Goal: Task Accomplishment & Management: Complete application form

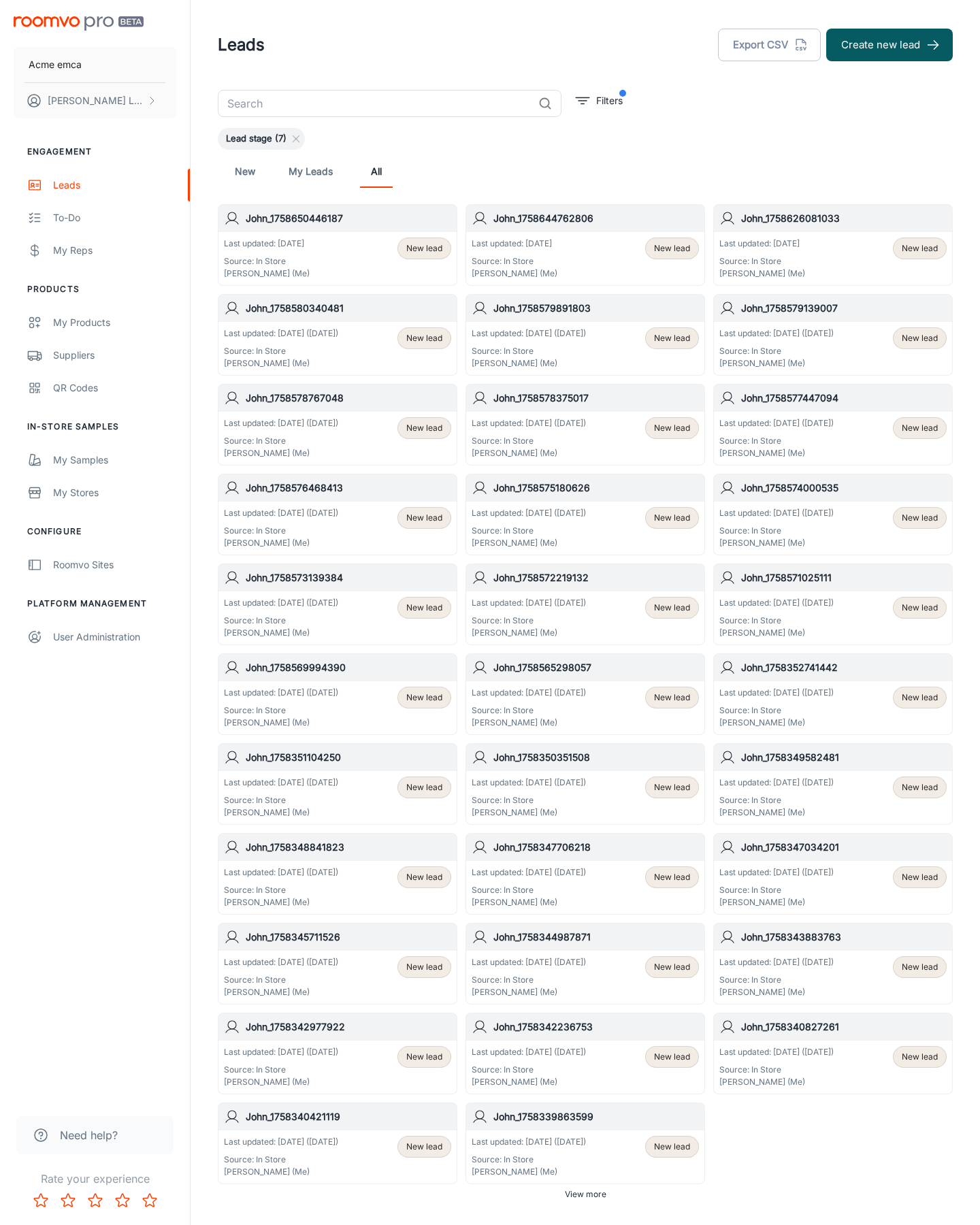
click at [890, 45] on button "Create new lead" at bounding box center [889, 45] width 127 height 33
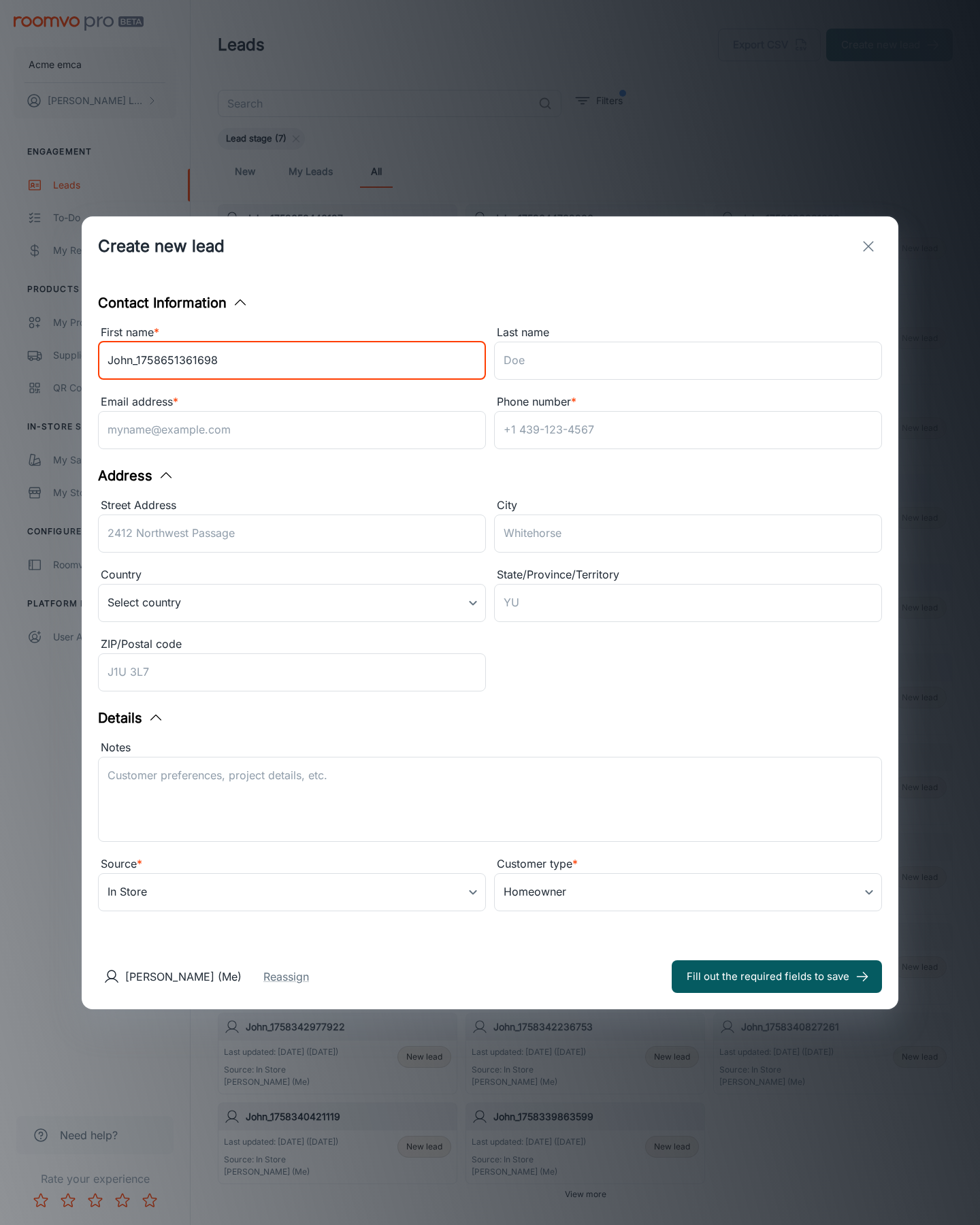
type input "John_1758651361698"
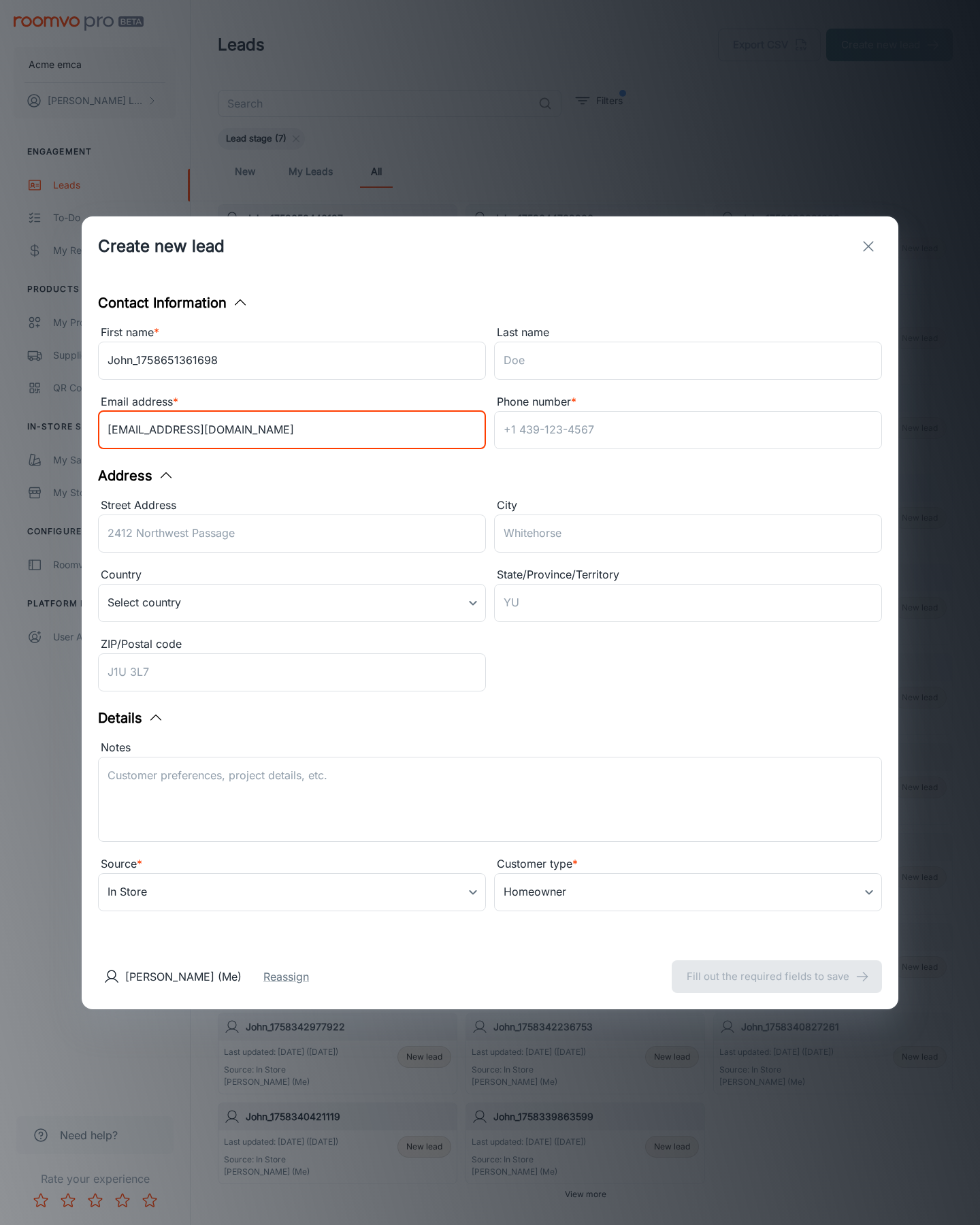
type input "[EMAIL_ADDRESS][DOMAIN_NAME]"
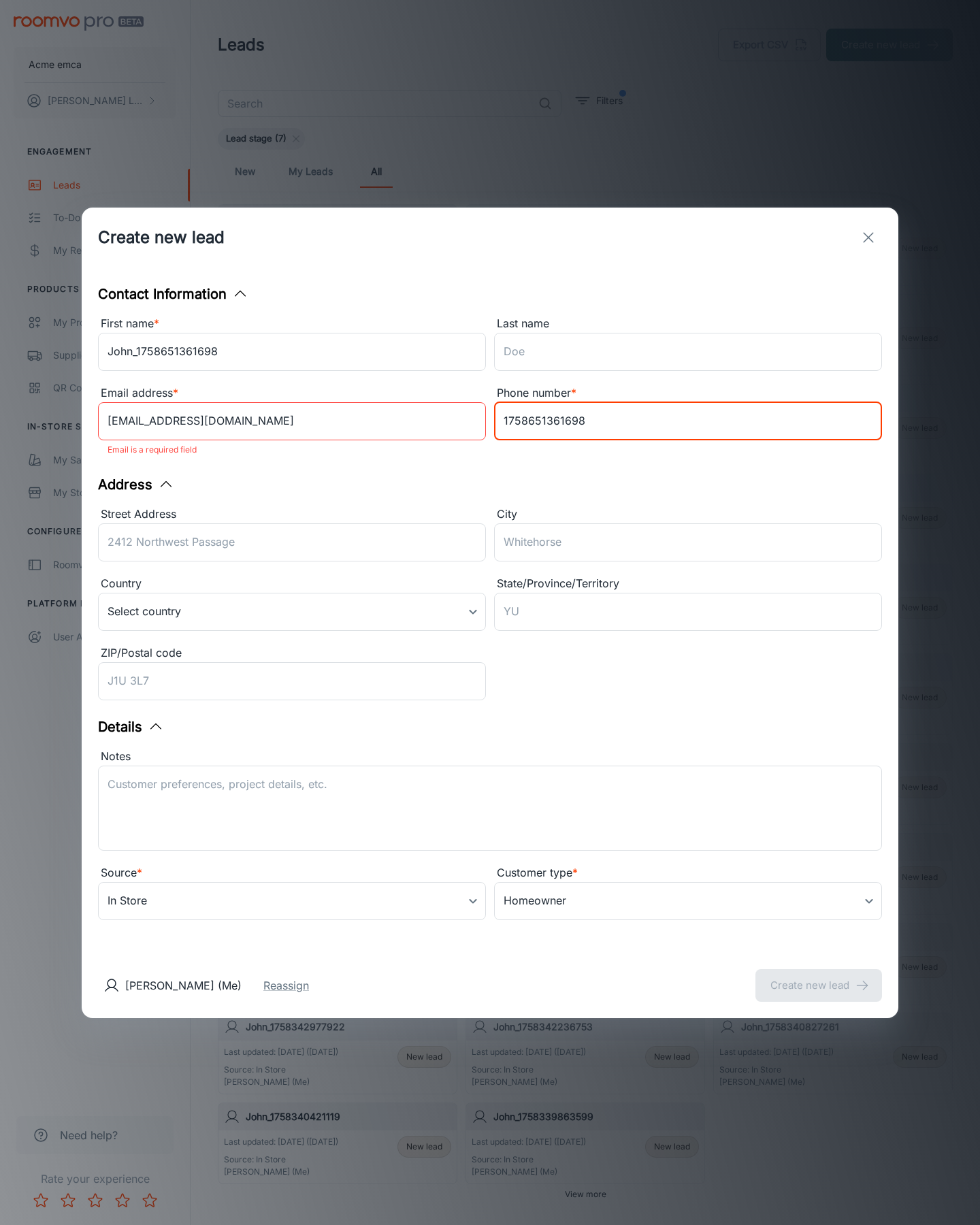
type input "1758651361698"
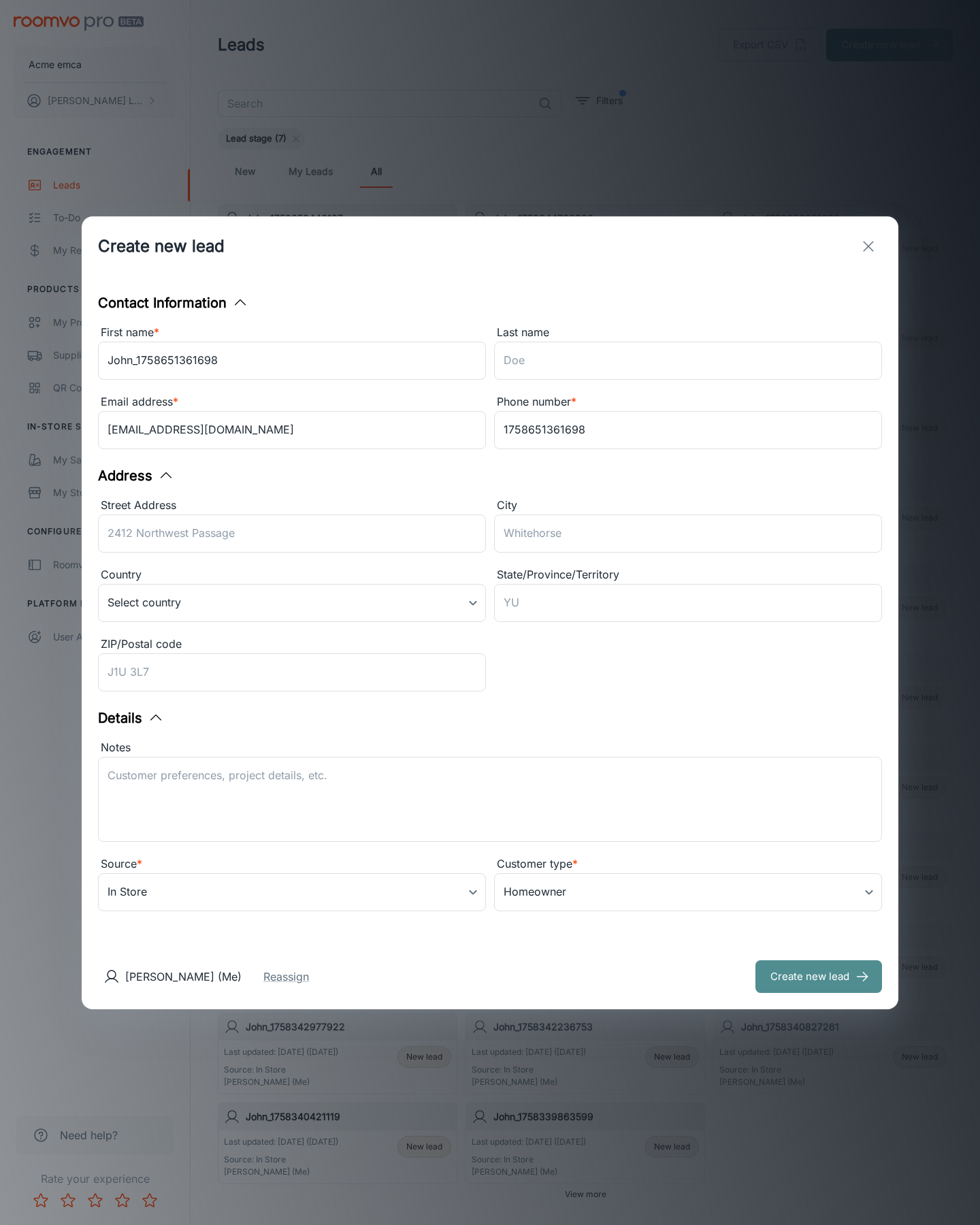
click at [819, 976] on button "Create new lead" at bounding box center [818, 977] width 127 height 33
